Goal: Task Accomplishment & Management: Manage account settings

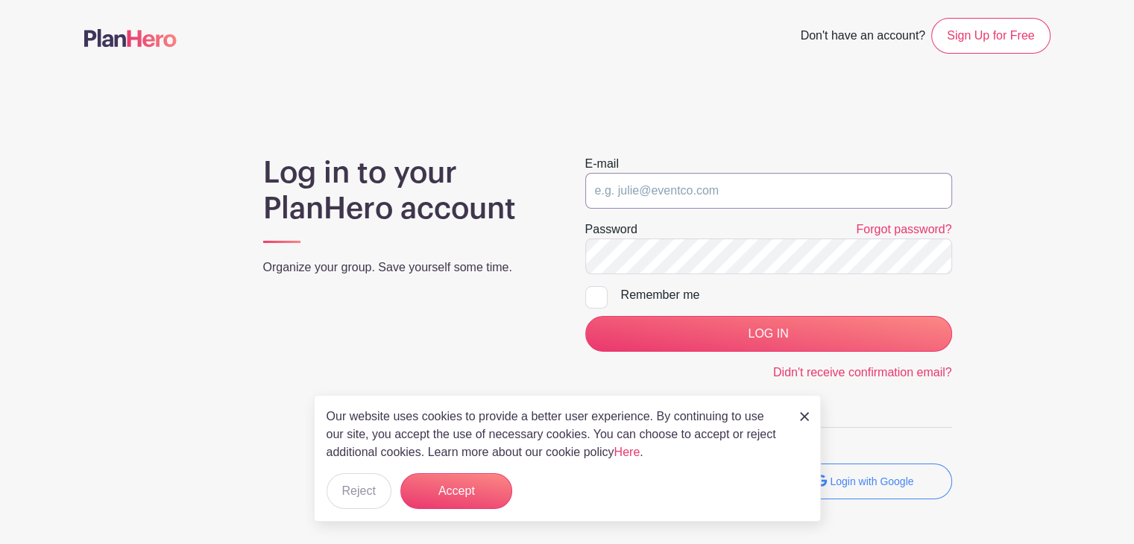
type input "cmiller"
click at [594, 293] on input "Remember me" at bounding box center [590, 291] width 10 height 10
checkbox input "true"
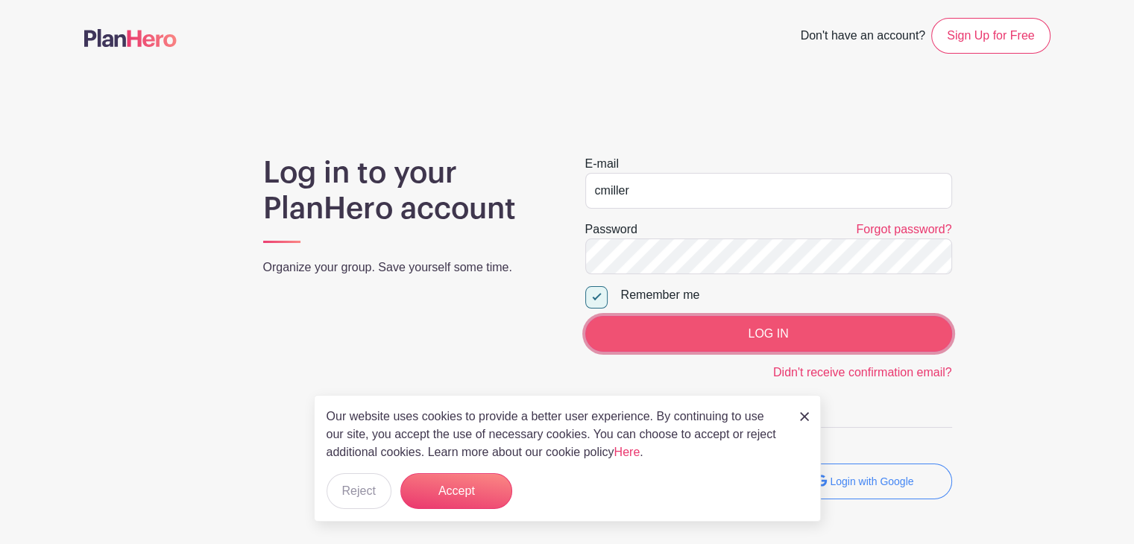
click at [637, 334] on input "LOG IN" at bounding box center [768, 334] width 367 height 36
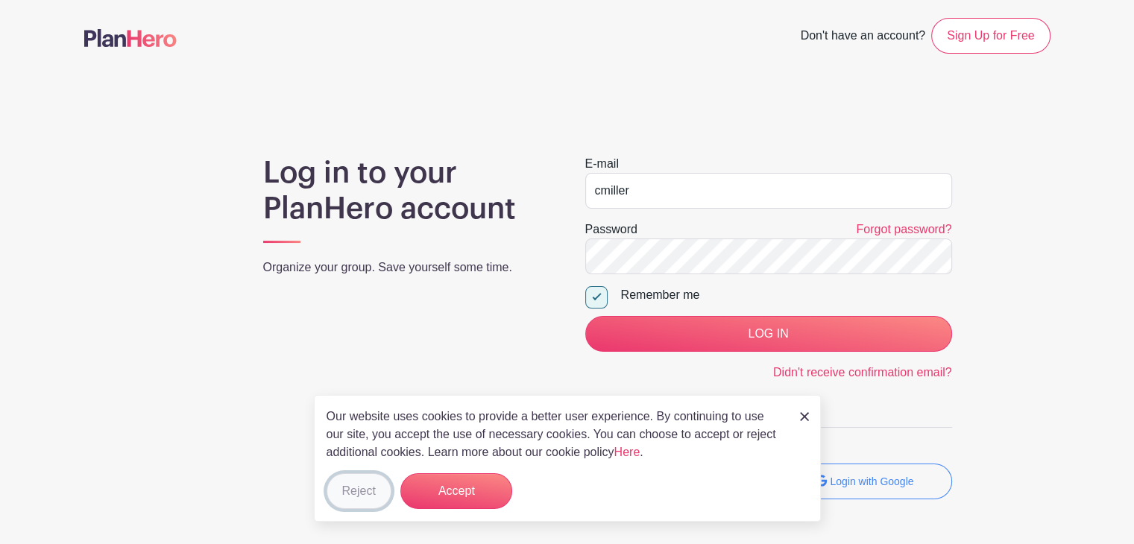
click at [358, 498] on button "Reject" at bounding box center [359, 492] width 65 height 36
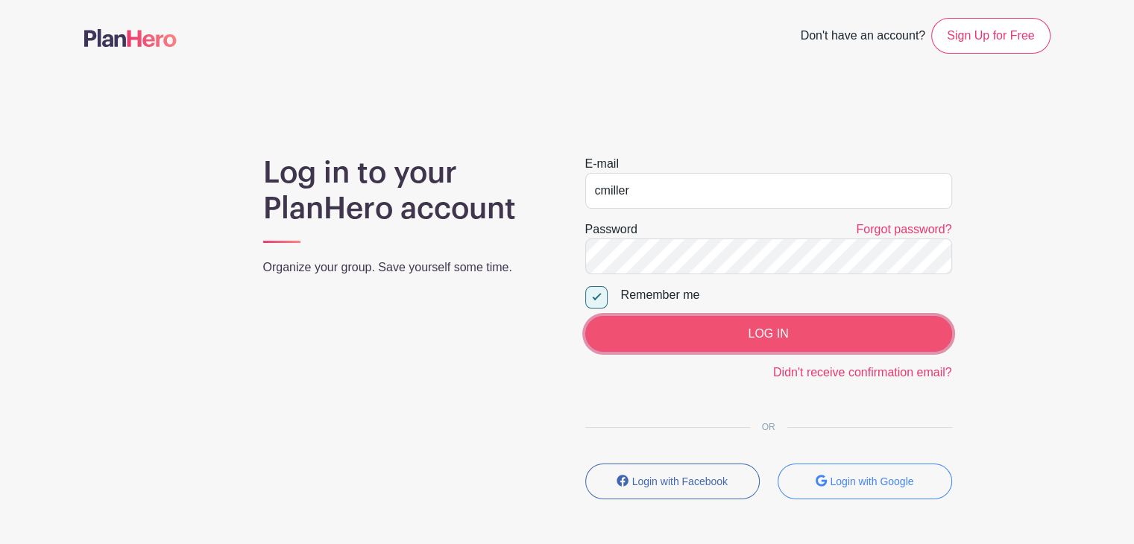
click at [710, 333] on input "LOG IN" at bounding box center [768, 334] width 367 height 36
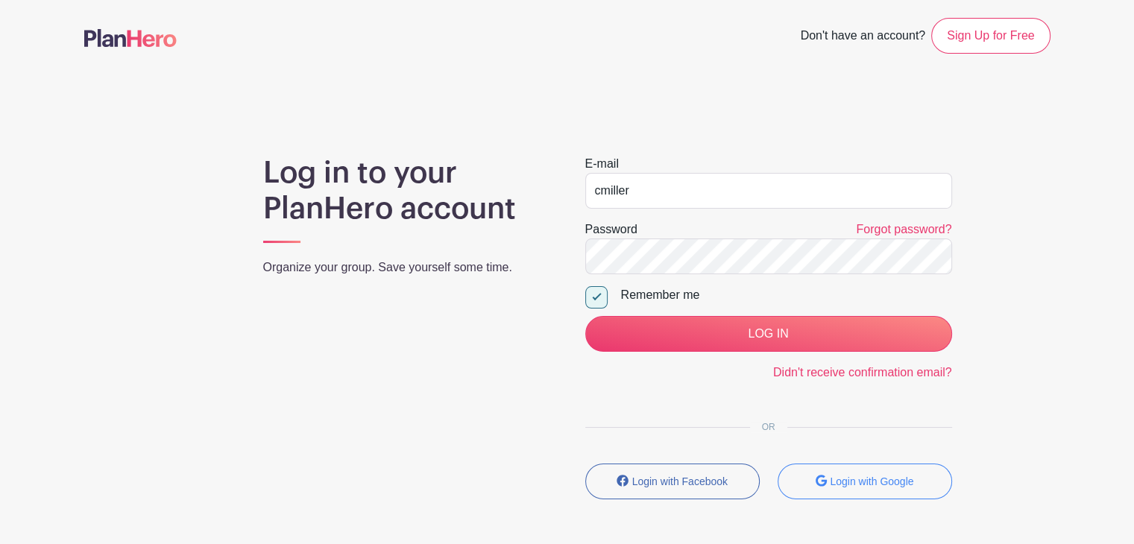
click at [541, 350] on div "Log in to your PlanHero account Organize your group. Save yourself some time." at bounding box center [406, 333] width 322 height 356
click at [638, 189] on input "cmiller" at bounding box center [768, 191] width 367 height 36
type input "c"
type input "cdmillercm@netscape.net"
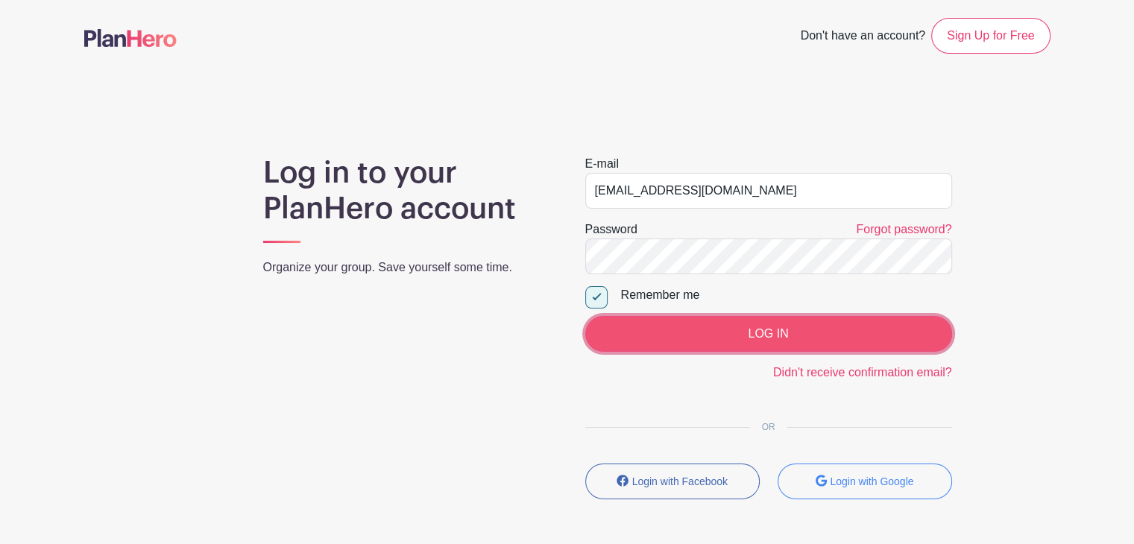
click at [702, 327] on input "LOG IN" at bounding box center [768, 334] width 367 height 36
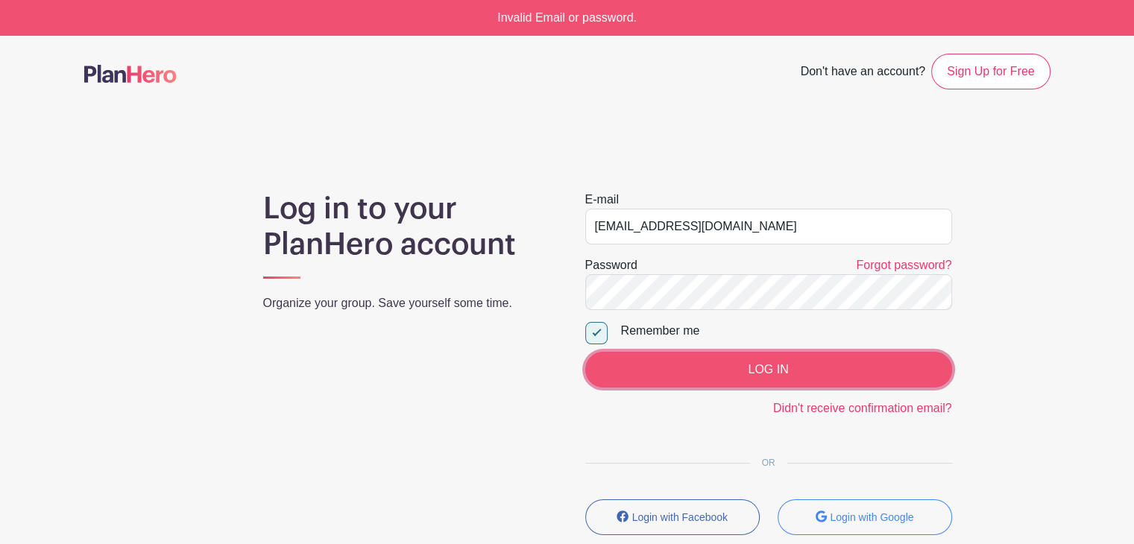
click at [714, 371] on input "LOG IN" at bounding box center [768, 370] width 367 height 36
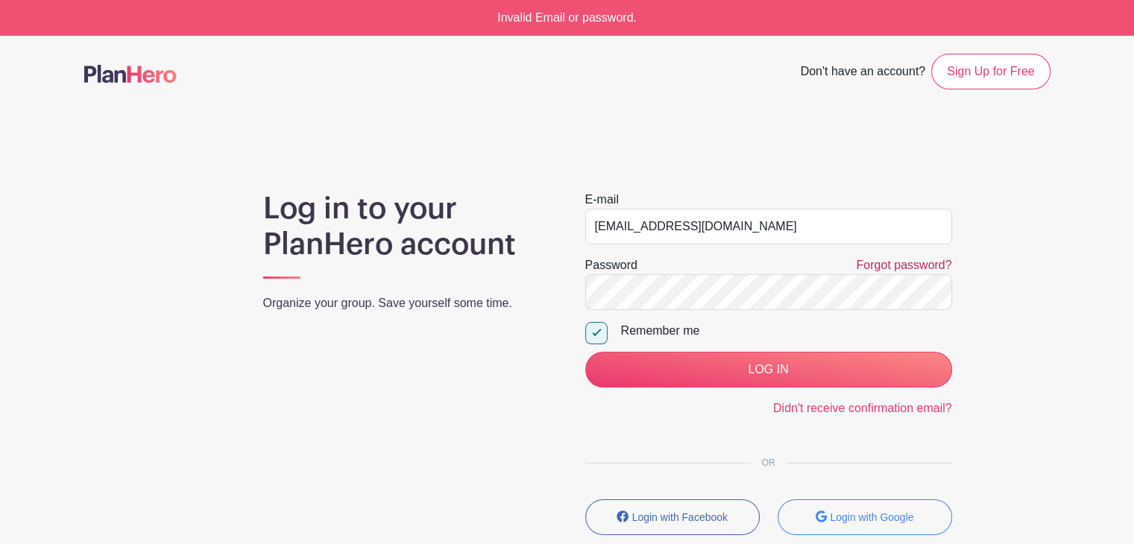
click at [888, 263] on link "Forgot password?" at bounding box center [903, 265] width 95 height 13
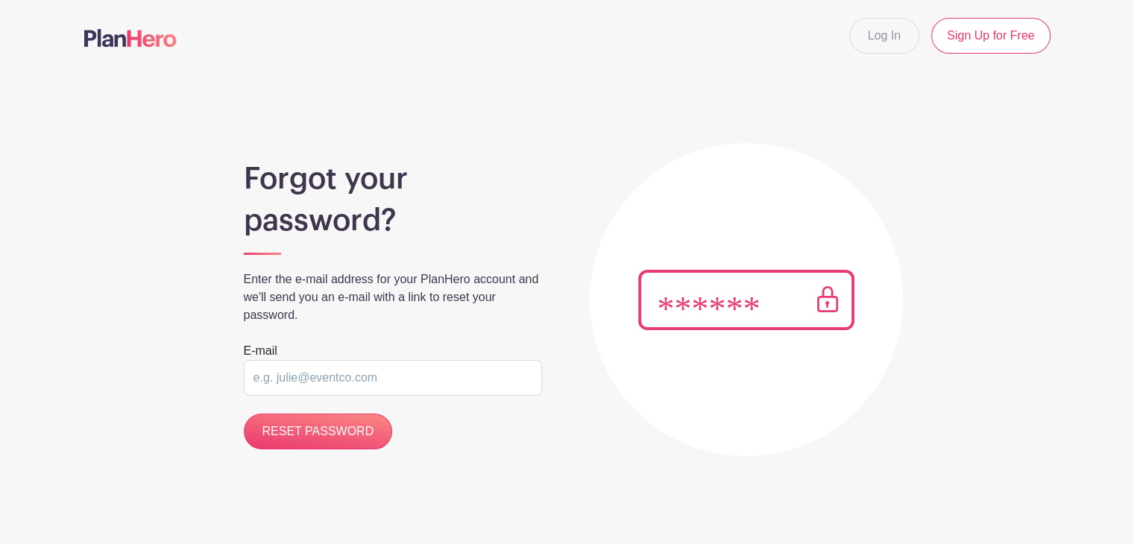
click at [421, 377] on input "email" at bounding box center [393, 378] width 298 height 36
type input "[EMAIL_ADDRESS][DOMAIN_NAME]"
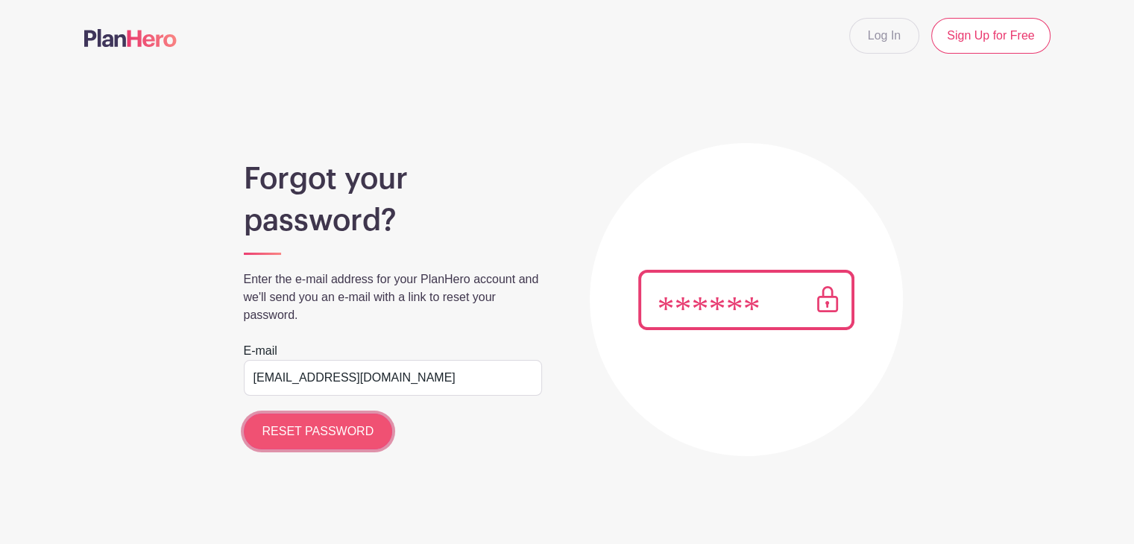
click at [352, 433] on input "RESET PASSWORD" at bounding box center [318, 432] width 149 height 36
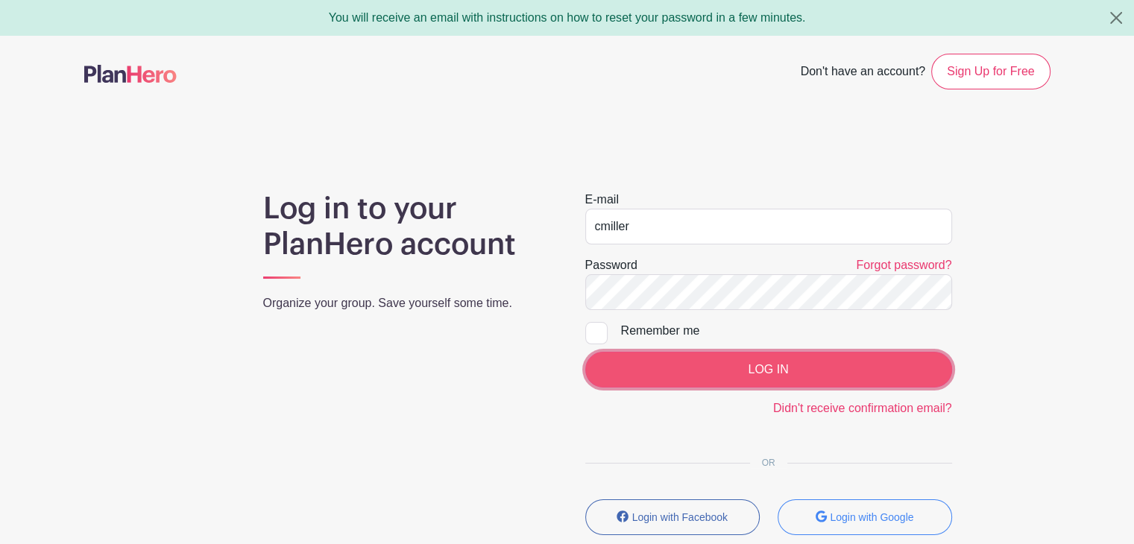
click at [693, 377] on input "LOG IN" at bounding box center [768, 370] width 367 height 36
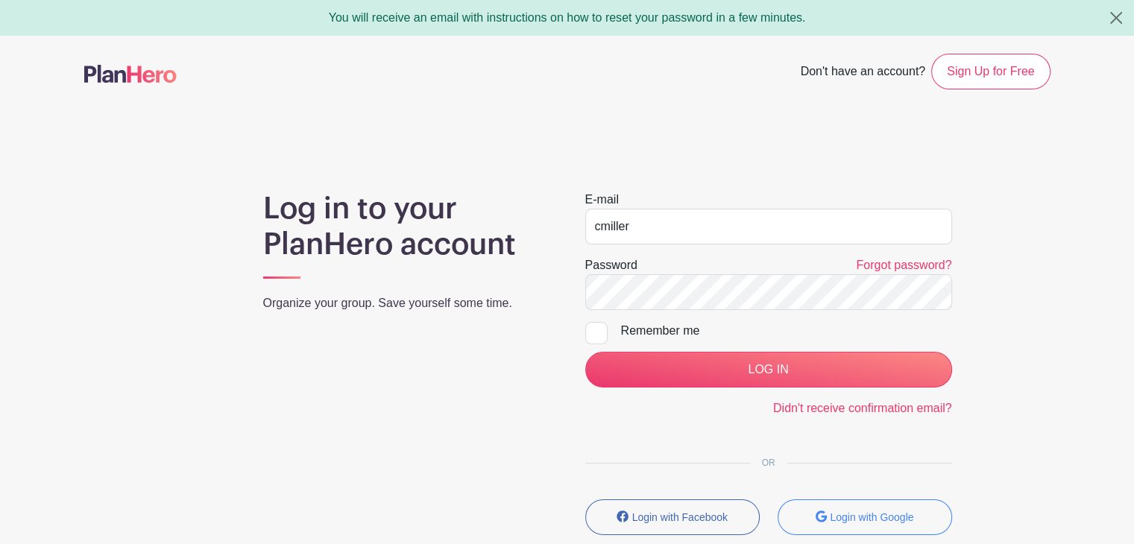
click at [701, 268] on div "Password Forgot password?" at bounding box center [768, 266] width 367 height 18
click at [656, 220] on input "cmiller" at bounding box center [768, 227] width 367 height 36
type input "[EMAIL_ADDRESS][DOMAIN_NAME]"
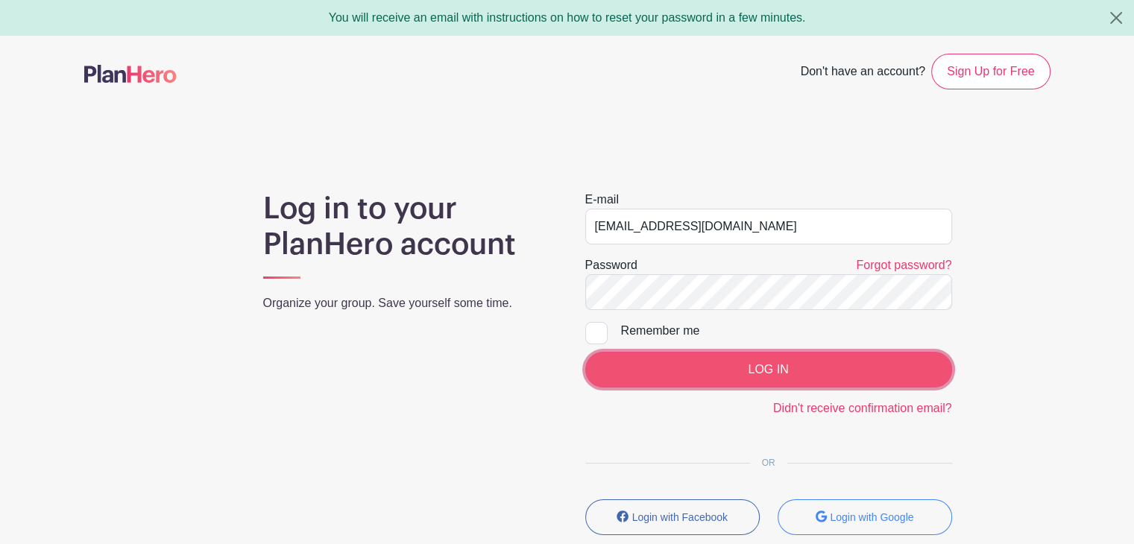
click at [730, 375] on input "LOG IN" at bounding box center [768, 370] width 367 height 36
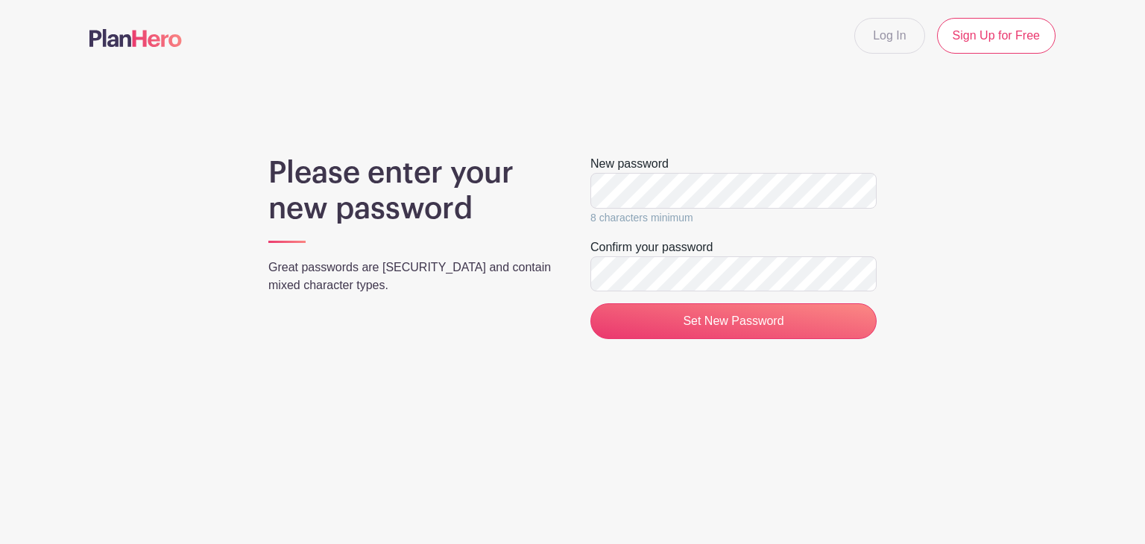
click at [845, 157] on div "New password 8 characters minimum" at bounding box center [734, 191] width 286 height 72
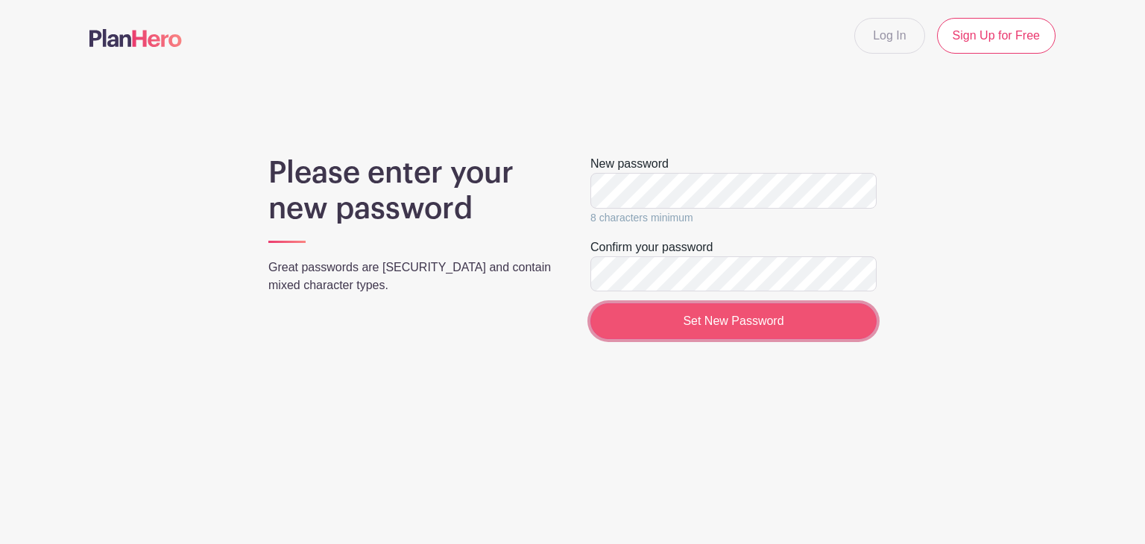
click at [650, 320] on input "Set New Password" at bounding box center [734, 322] width 286 height 36
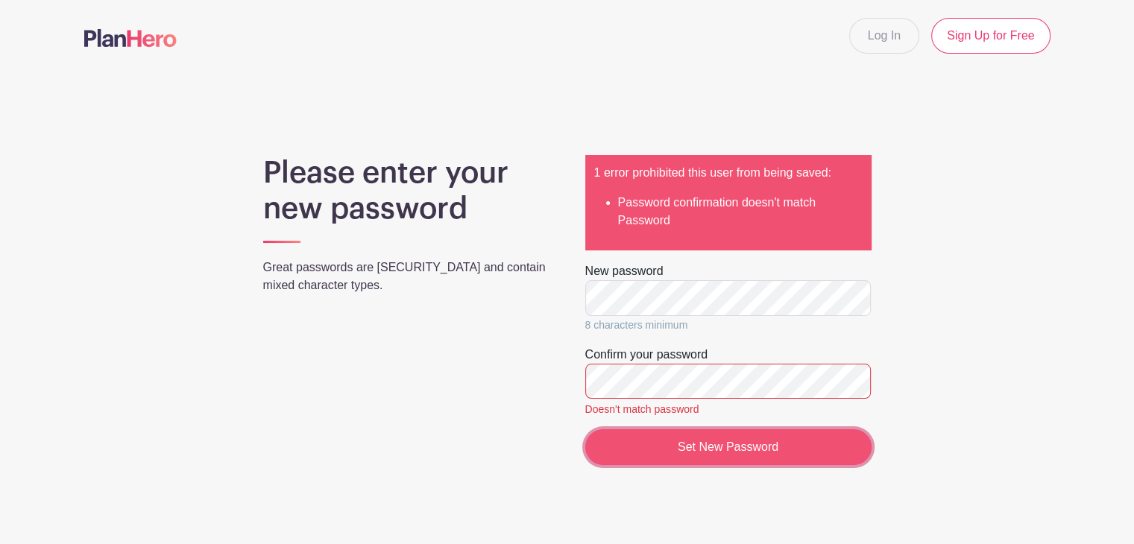
click at [629, 440] on input "Set New Password" at bounding box center [728, 448] width 286 height 36
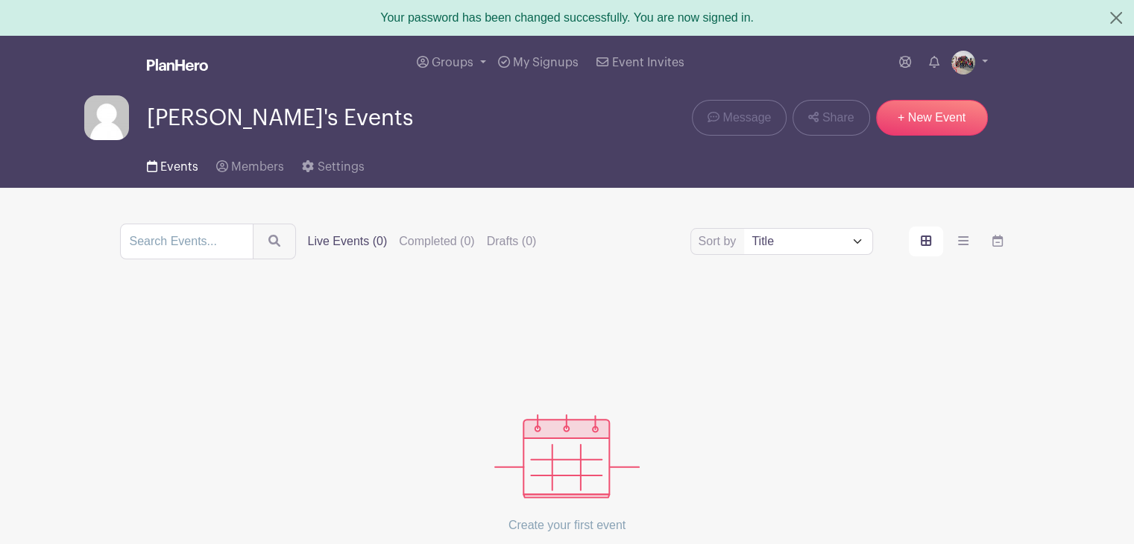
click at [171, 169] on span "Events" at bounding box center [179, 167] width 38 height 12
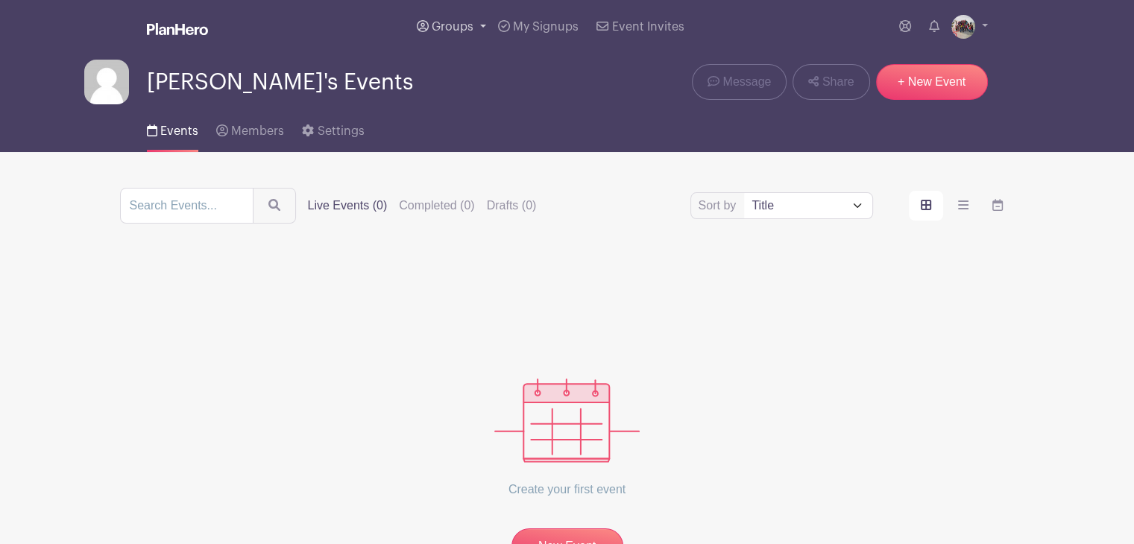
click at [467, 25] on span "Groups" at bounding box center [453, 27] width 42 height 12
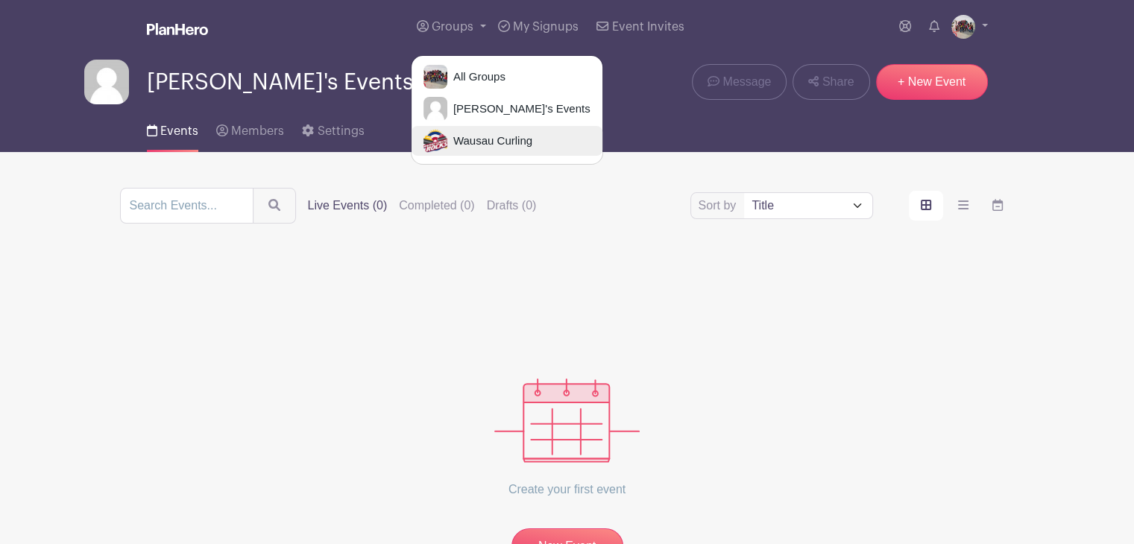
click at [465, 139] on span "Wausau Curling" at bounding box center [489, 141] width 85 height 17
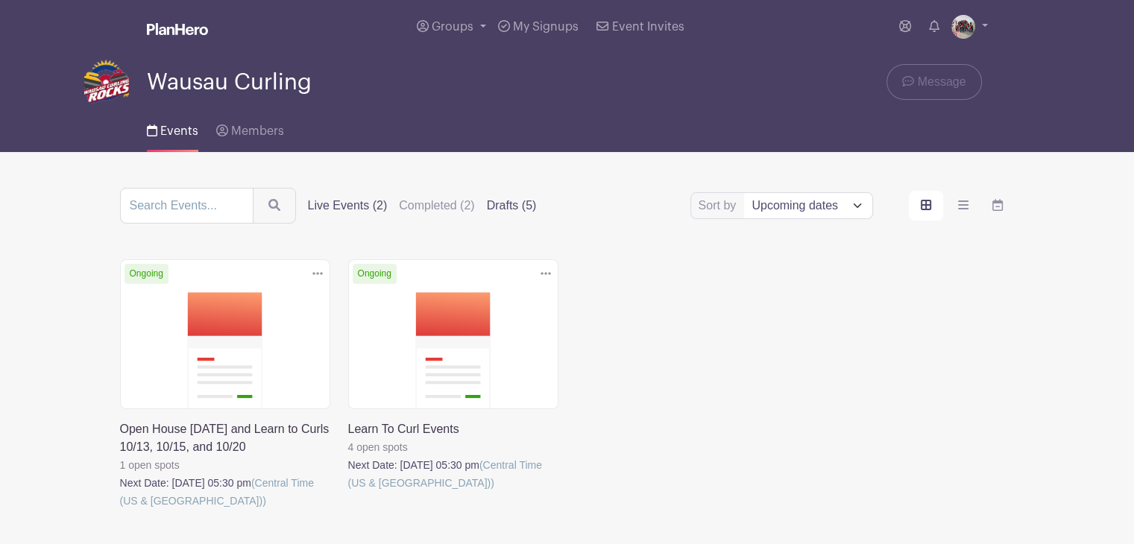
click at [498, 205] on label "Drafts (5)" at bounding box center [512, 206] width 50 height 18
click at [0, 0] on input "Drafts (5)" at bounding box center [0, 0] width 0 height 0
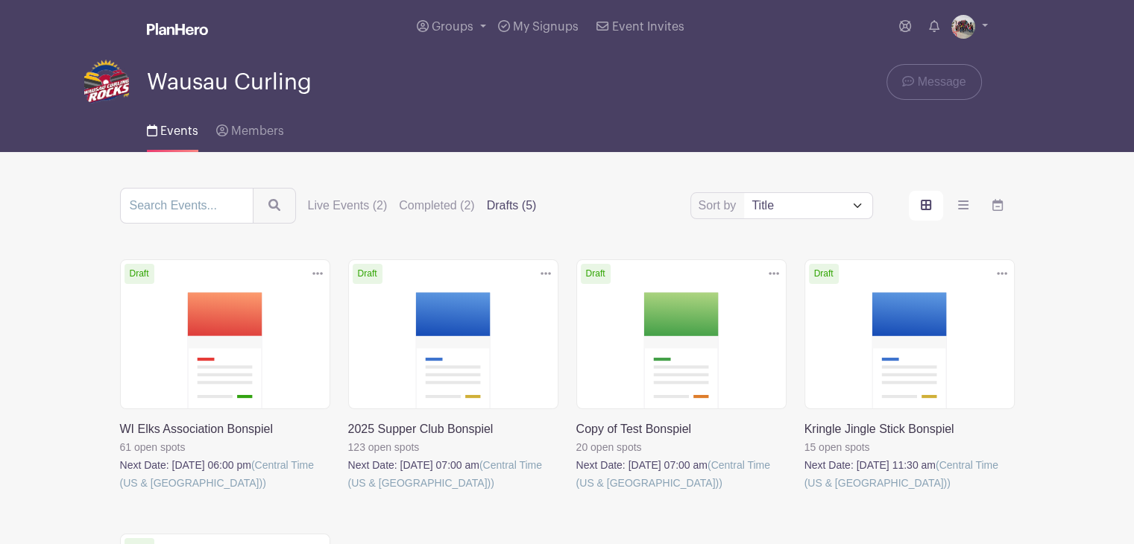
click at [348, 492] on link at bounding box center [348, 492] width 0 height 0
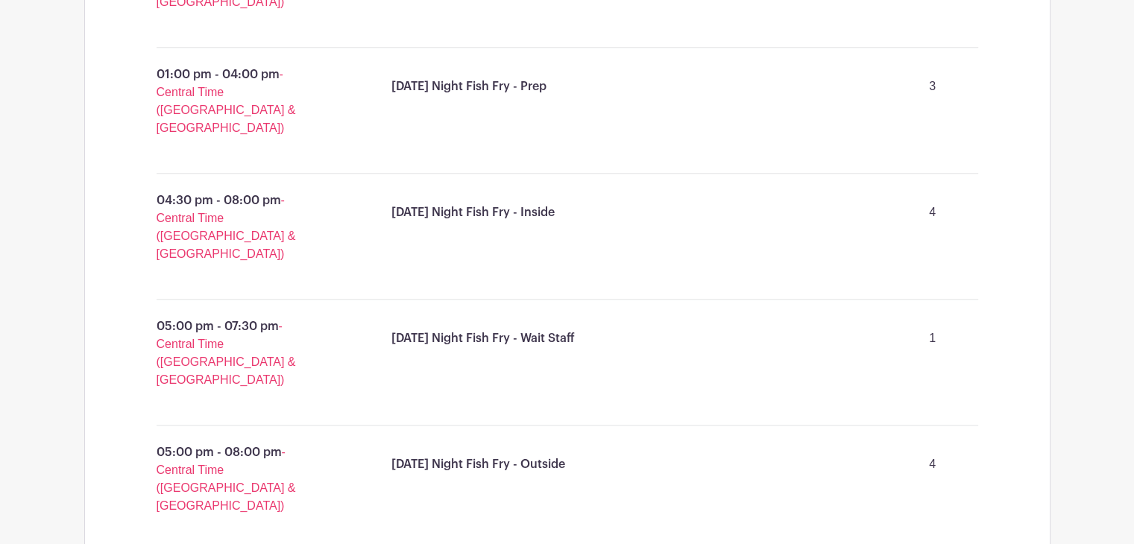
scroll to position [1450, 0]
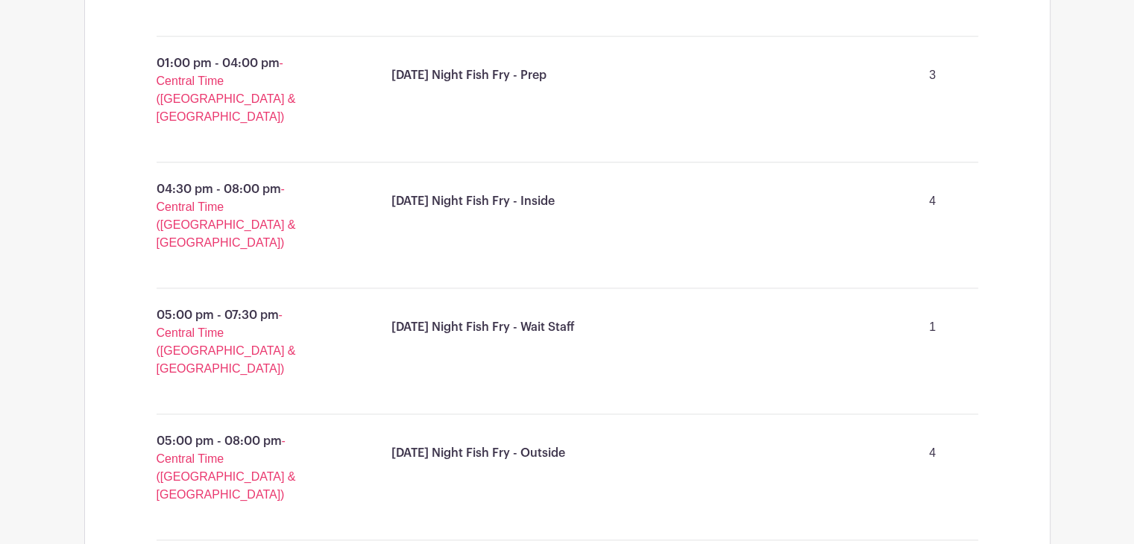
click at [418, 444] on p "[DATE] Night Fish Fry - Outside" at bounding box center [479, 453] width 174 height 18
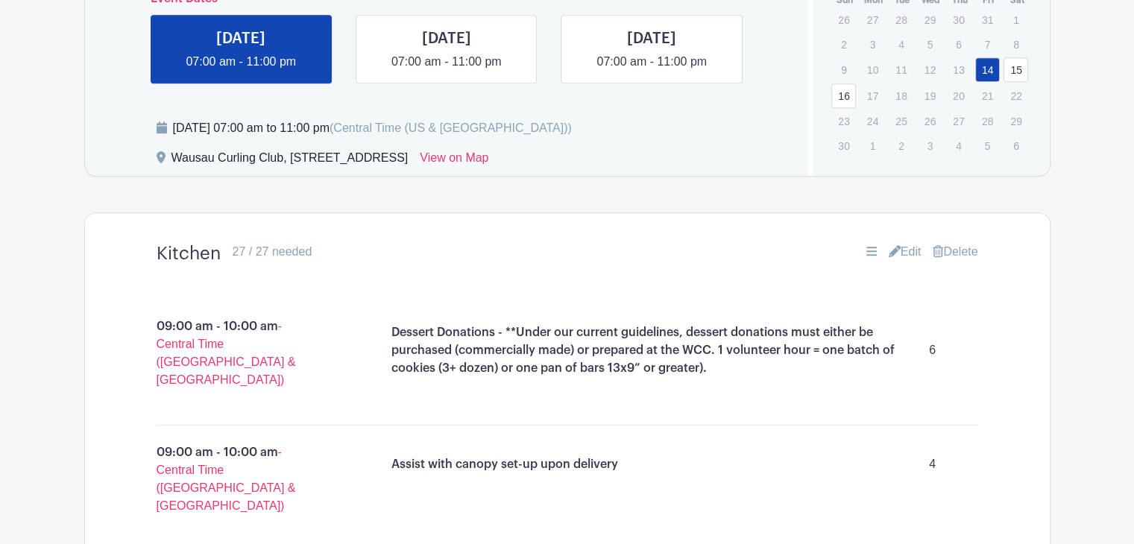
scroll to position [820, 0]
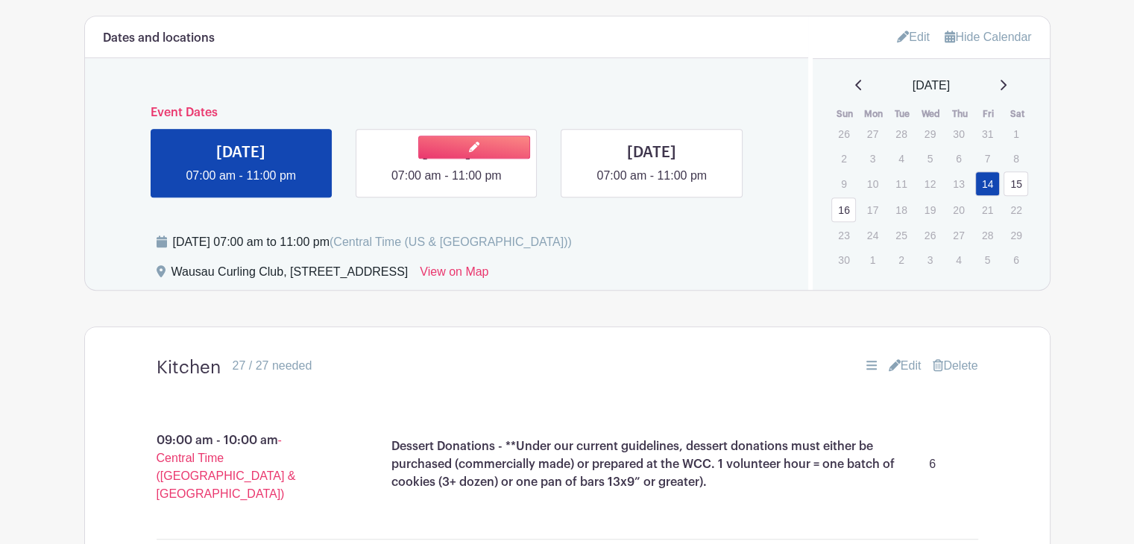
click at [447, 185] on link at bounding box center [447, 185] width 0 height 0
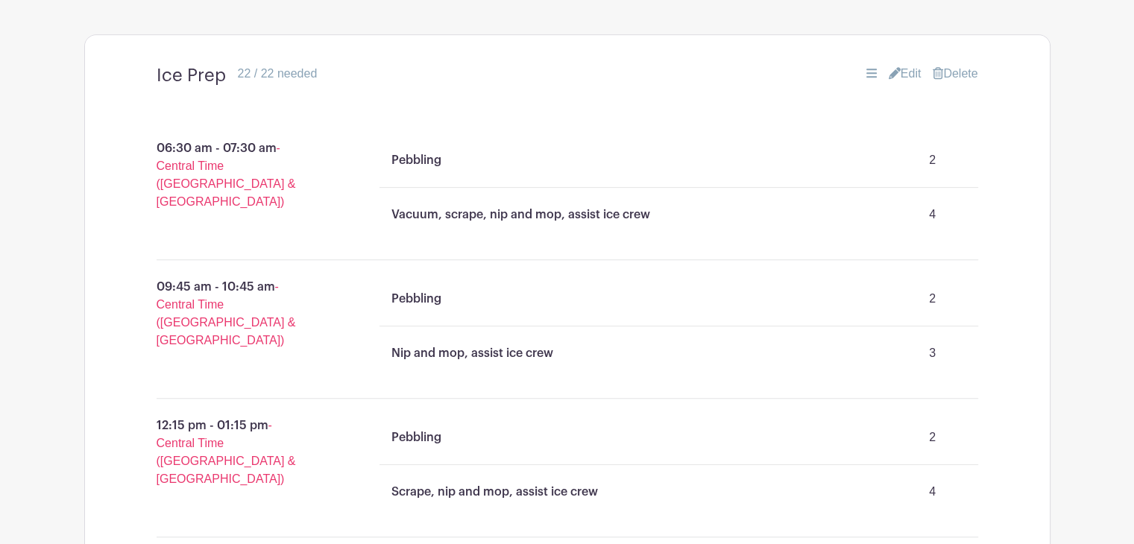
scroll to position [1125, 0]
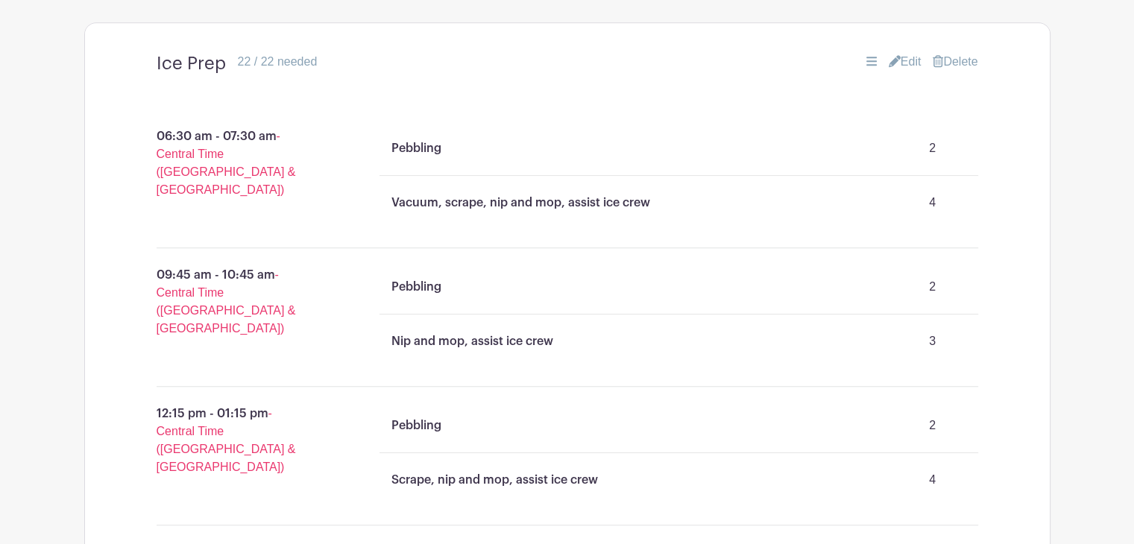
click at [192, 296] on span "- Central Time ([GEOGRAPHIC_DATA] & [GEOGRAPHIC_DATA])" at bounding box center [226, 301] width 139 height 66
